Goal: Find specific page/section: Find specific page/section

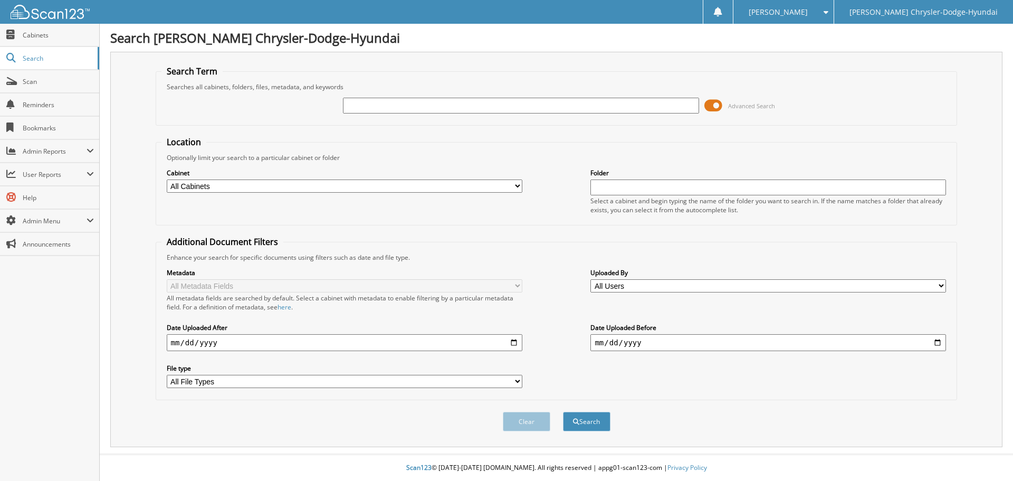
click at [374, 106] on input "text" at bounding box center [521, 106] width 356 height 16
type input "lg291978"
click at [563, 412] on button "Search" at bounding box center [587, 422] width 48 height 20
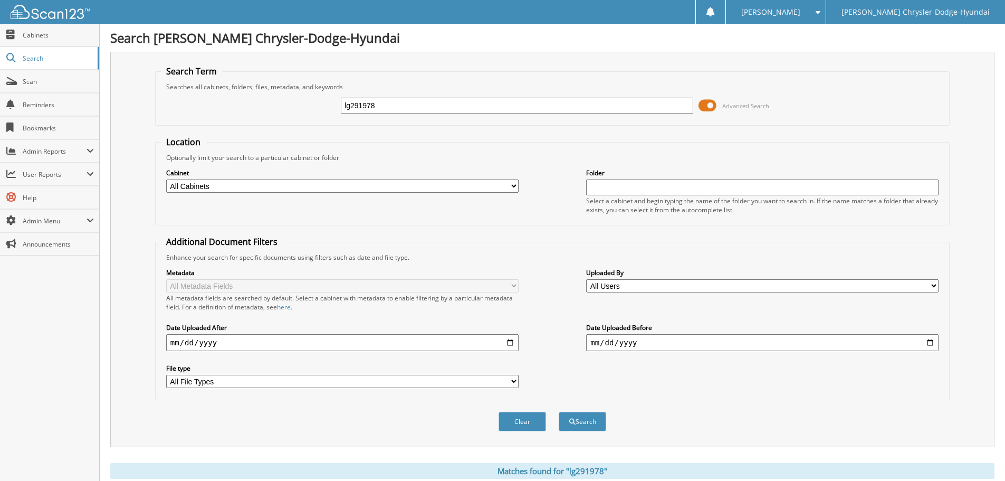
click at [707, 106] on span at bounding box center [708, 106] width 18 height 16
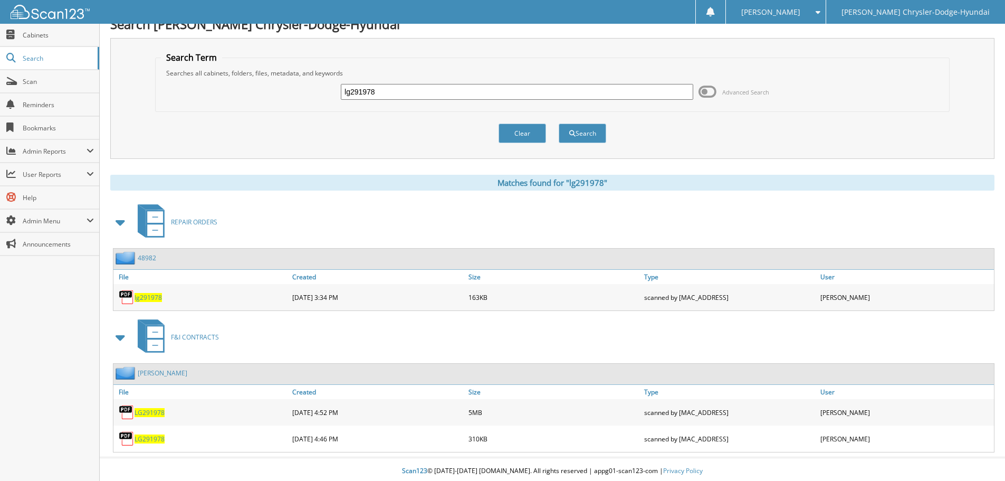
scroll to position [17, 0]
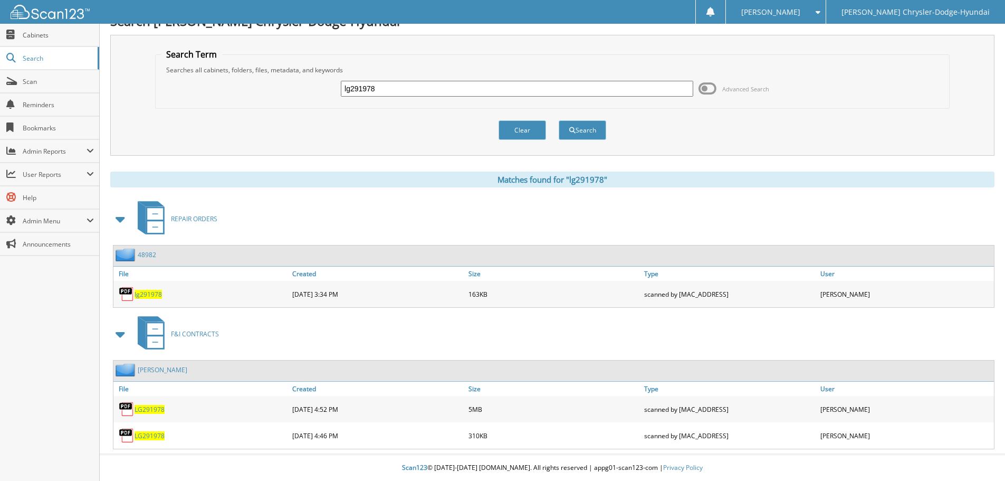
click at [147, 438] on span "LG291978" at bounding box center [150, 435] width 30 height 9
click at [44, 82] on span "Scan" at bounding box center [58, 81] width 71 height 9
